Goal: Task Accomplishment & Management: Use online tool/utility

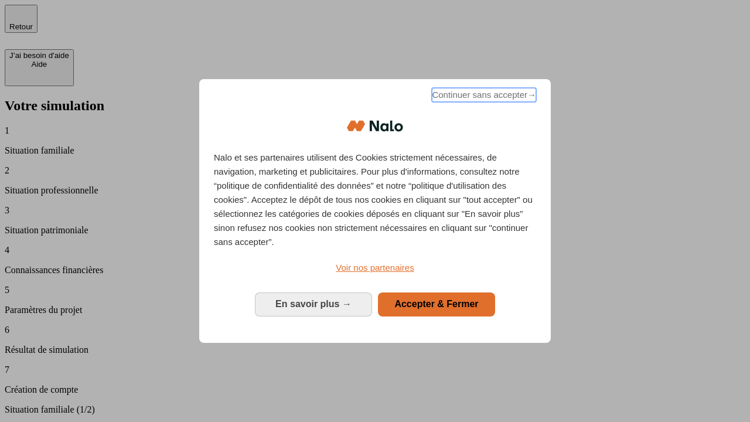
click at [483, 97] on span "Continuer sans accepter →" at bounding box center [484, 95] width 104 height 14
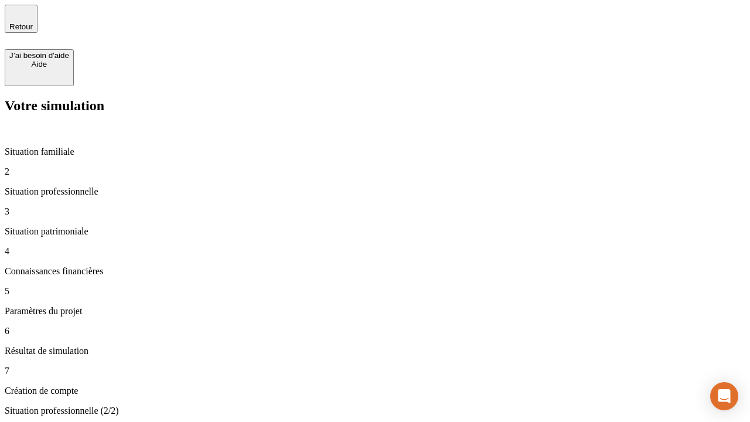
type input "30 000"
type input "1 000"
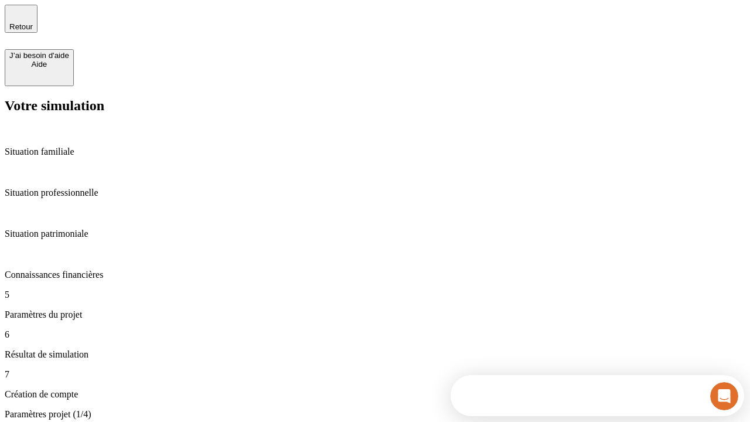
type input "40"
type input "64"
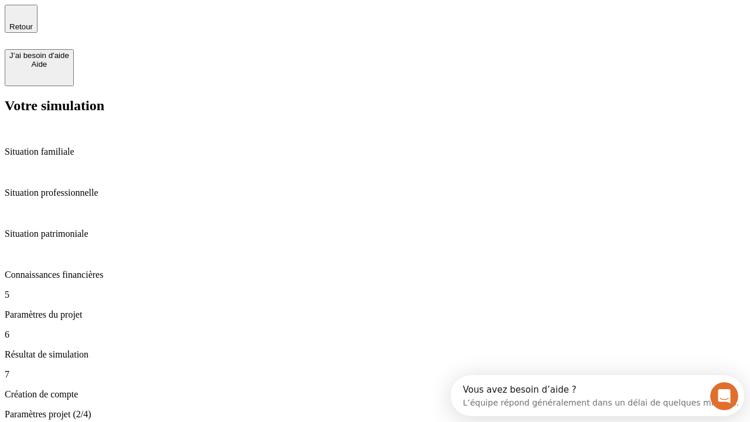
type input "200 000"
type input "640"
